Goal: Task Accomplishment & Management: Manage account settings

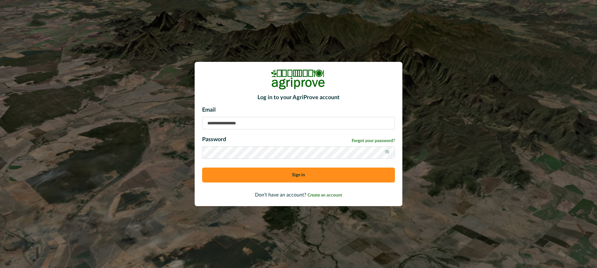
click at [239, 126] on input at bounding box center [298, 123] width 193 height 12
type input "**********"
click at [254, 179] on button "Sign in" at bounding box center [298, 175] width 193 height 15
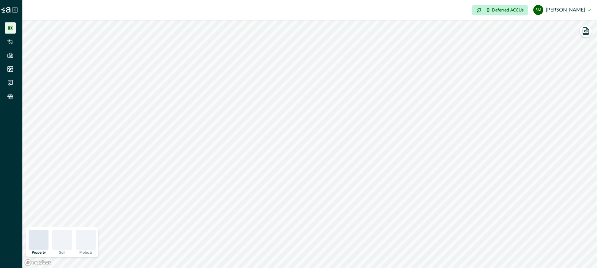
click at [14, 9] on icon at bounding box center [15, 10] width 6 height 6
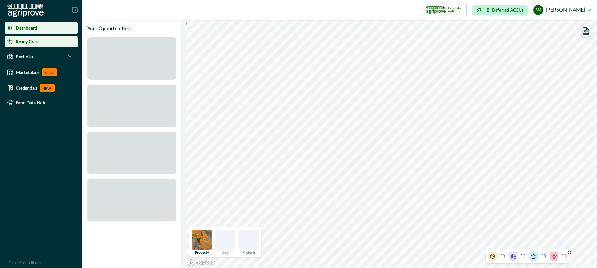
click at [25, 43] on p "Ready Graze" at bounding box center [28, 41] width 24 height 5
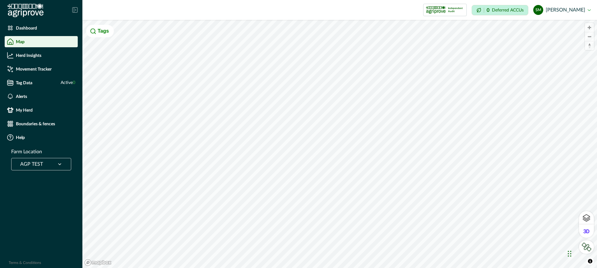
click at [61, 162] on icon at bounding box center [60, 164] width 6 height 6
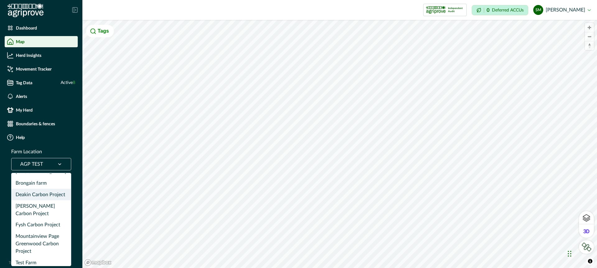
scroll to position [30, 0]
click at [46, 229] on div "Mountainview Page Greenwood Carbon Project" at bounding box center [40, 242] width 59 height 26
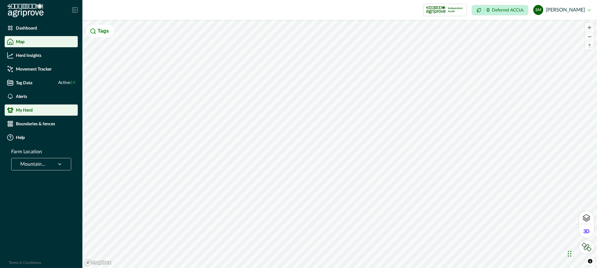
click at [27, 109] on p "My Herd" at bounding box center [24, 110] width 17 height 5
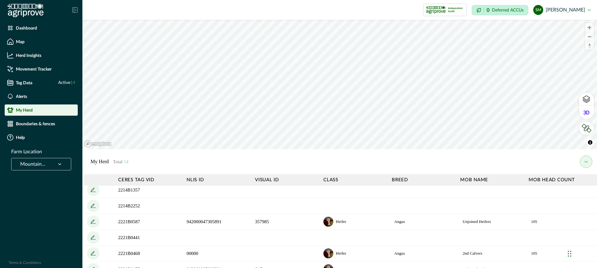
scroll to position [3, 0]
click at [344, 179] on th "Class" at bounding box center [354, 179] width 68 height 11
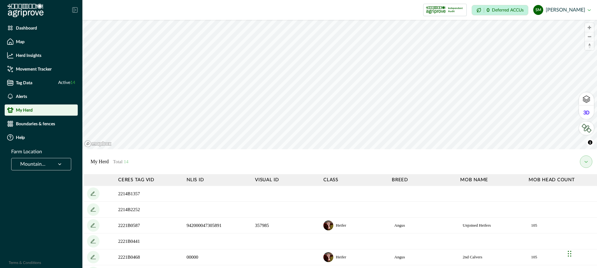
scroll to position [1, 0]
click at [92, 207] on icon "add" at bounding box center [93, 209] width 10 height 10
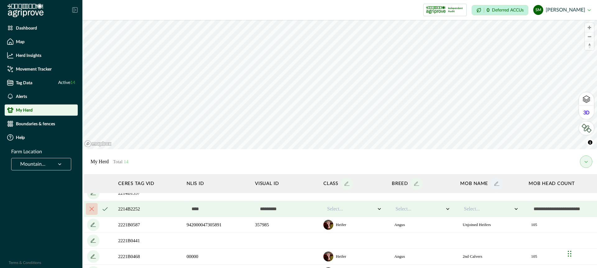
click at [497, 183] on icon "add" at bounding box center [496, 183] width 4 height 4
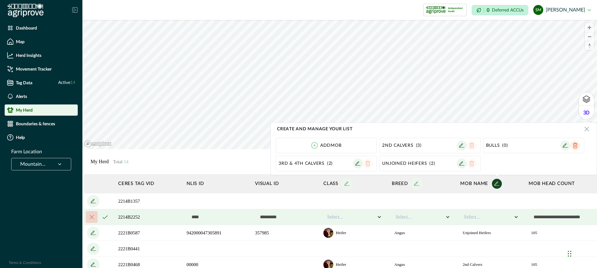
click at [567, 144] on icon "button" at bounding box center [565, 145] width 10 height 10
click at [555, 145] on icon "cancel" at bounding box center [553, 145] width 4 height 4
click at [314, 144] on icon at bounding box center [314, 145] width 7 height 7
click at [350, 147] on icon "cancel" at bounding box center [349, 145] width 4 height 4
click at [352, 145] on li "Add mob" at bounding box center [326, 146] width 101 height 16
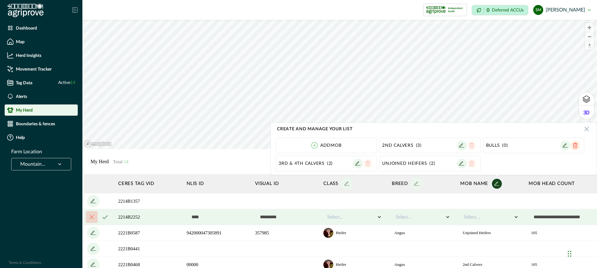
click at [320, 143] on p "Add mob" at bounding box center [330, 145] width 21 height 5
click at [351, 145] on icon "cancel" at bounding box center [349, 145] width 4 height 4
click at [588, 129] on icon at bounding box center [586, 128] width 7 height 7
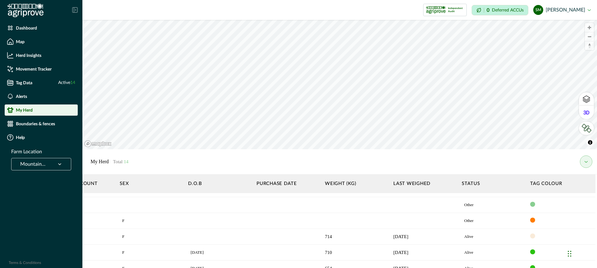
scroll to position [40, 477]
click at [585, 127] on img at bounding box center [586, 128] width 10 height 9
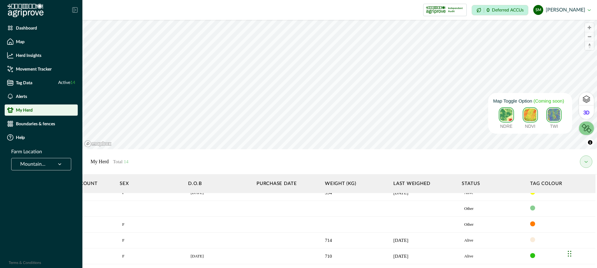
click at [533, 115] on img at bounding box center [529, 114] width 15 height 15
click at [512, 113] on img at bounding box center [505, 114] width 15 height 15
click at [532, 114] on img at bounding box center [529, 114] width 15 height 15
click at [557, 114] on div "TWI" at bounding box center [553, 117] width 15 height 21
click at [510, 117] on img at bounding box center [505, 114] width 15 height 15
